Goal: Information Seeking & Learning: Learn about a topic

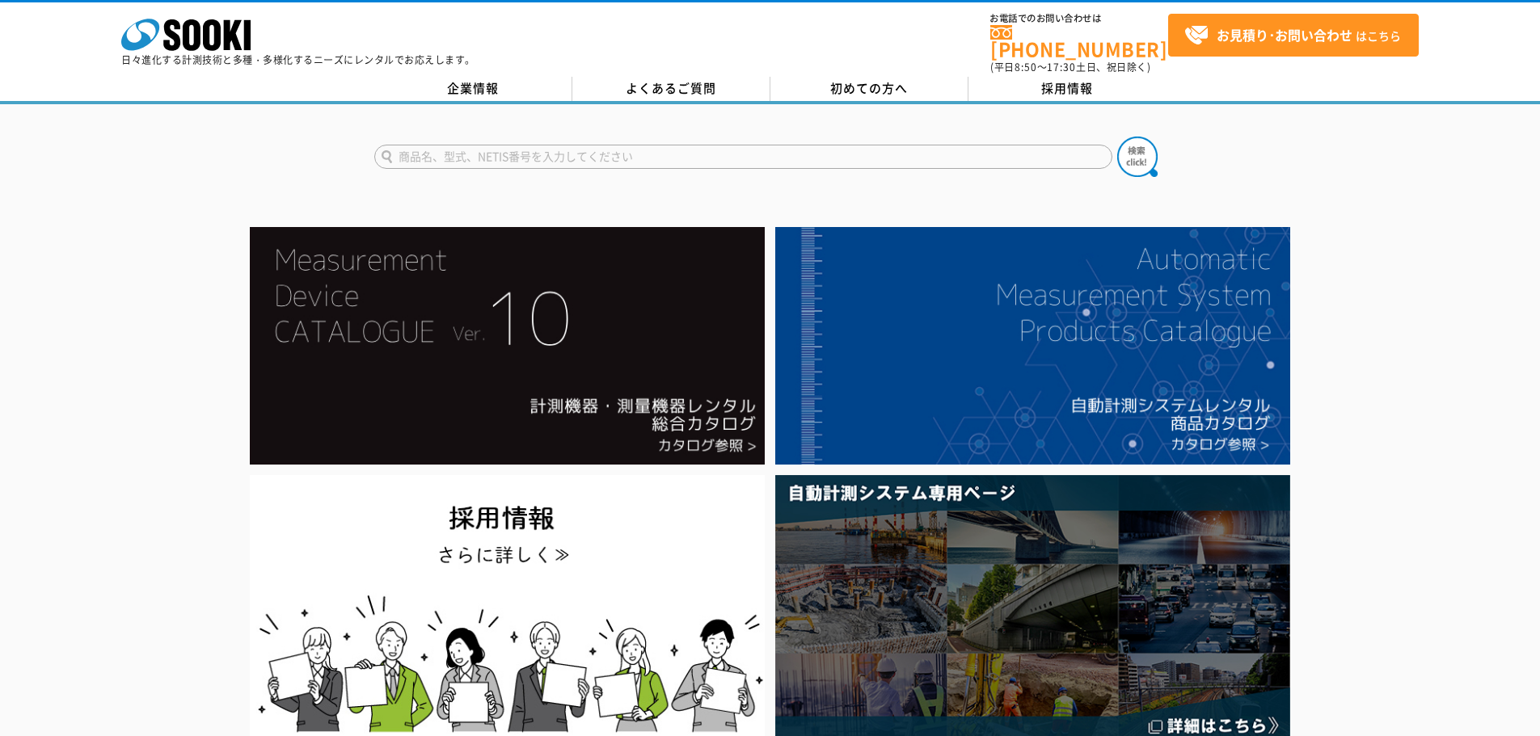
click at [560, 145] on input "text" at bounding box center [743, 157] width 738 height 24
type input "ﾌﾟﾛﾌｫ"
click at [1117, 137] on button at bounding box center [1137, 157] width 40 height 40
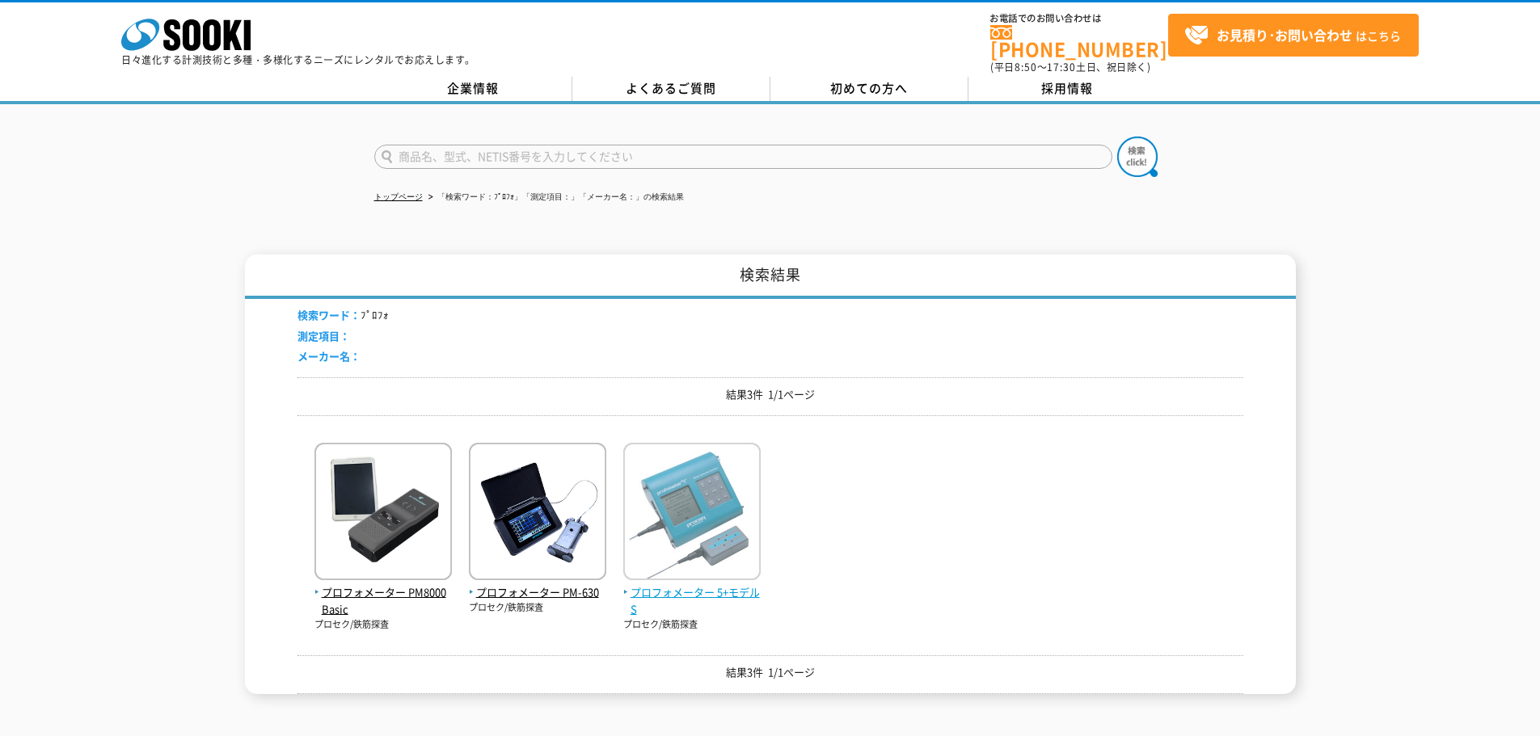
click at [694, 498] on img at bounding box center [691, 513] width 137 height 141
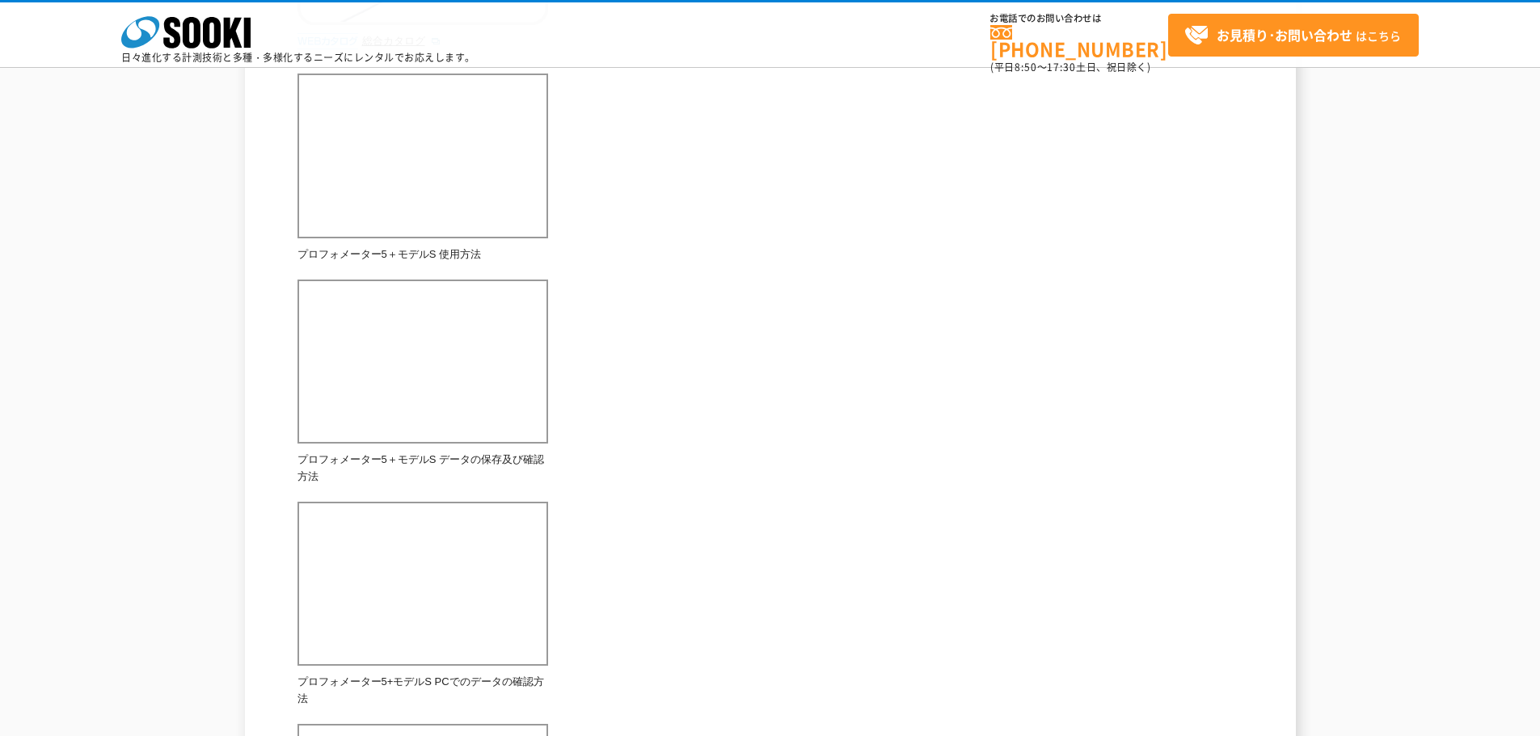
scroll to position [209, 0]
